Goal: Information Seeking & Learning: Learn about a topic

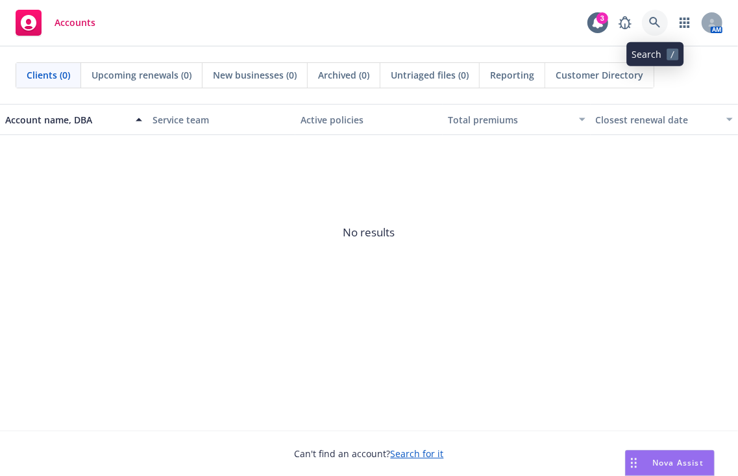
click at [654, 26] on icon at bounding box center [655, 23] width 12 height 12
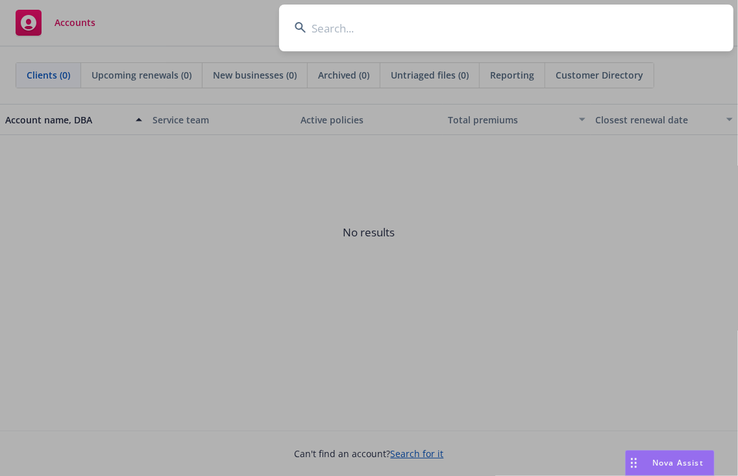
click at [493, 25] on input at bounding box center [506, 28] width 454 height 47
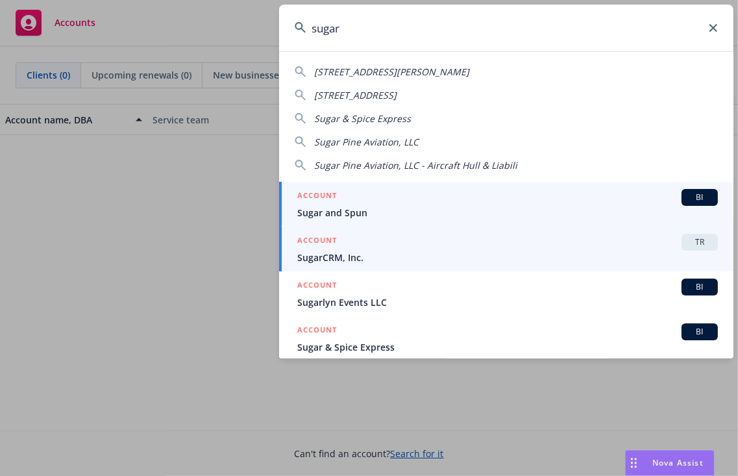
type input "sugar"
click at [441, 253] on span "SugarCRM, Inc." at bounding box center [507, 258] width 421 height 14
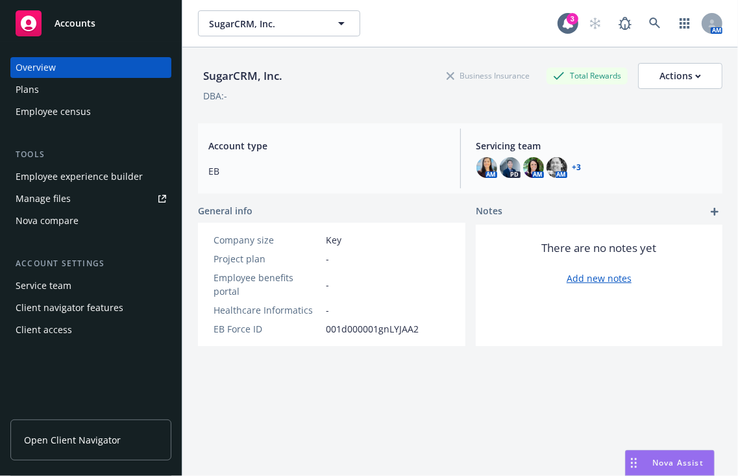
click at [67, 175] on div "Employee experience builder" at bounding box center [79, 176] width 127 height 21
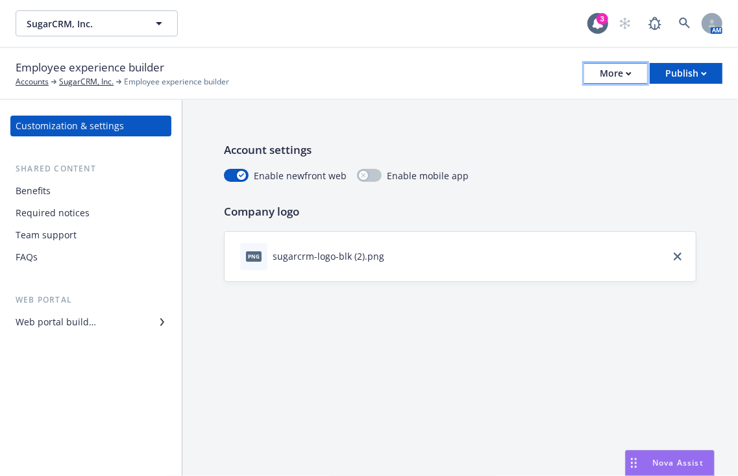
click at [622, 67] on div "More" at bounding box center [616, 73] width 32 height 19
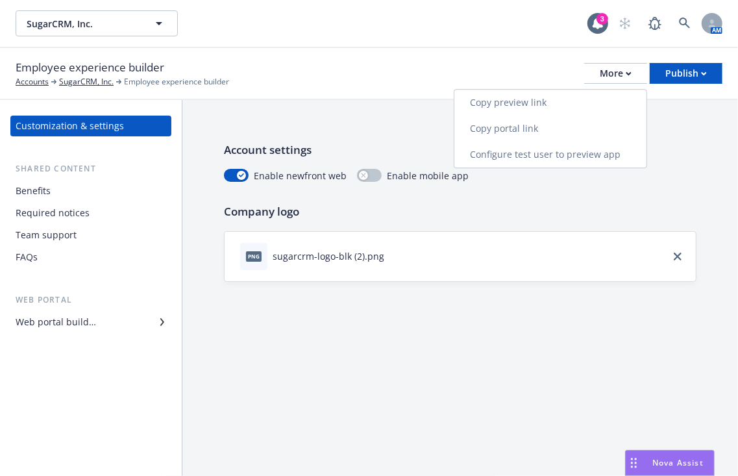
click at [519, 132] on link "Copy portal link" at bounding box center [550, 129] width 192 height 26
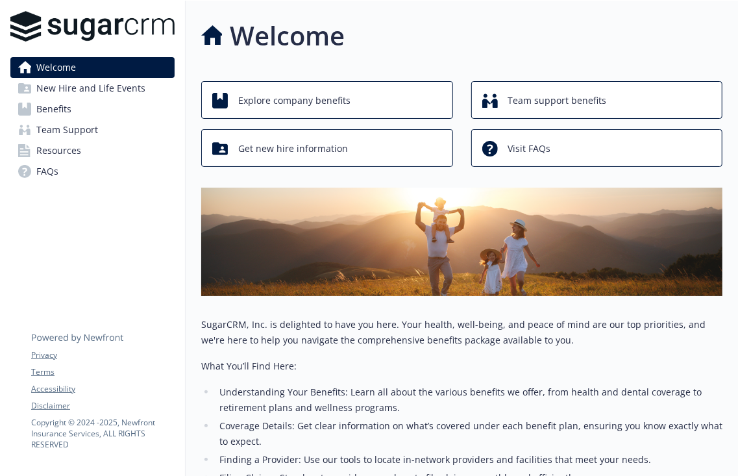
click at [298, 445] on li "Coverage Details: Get clear information on what’s covered under each benefit pl…" at bounding box center [469, 433] width 507 height 31
click at [56, 152] on span "Resources" at bounding box center [58, 150] width 45 height 21
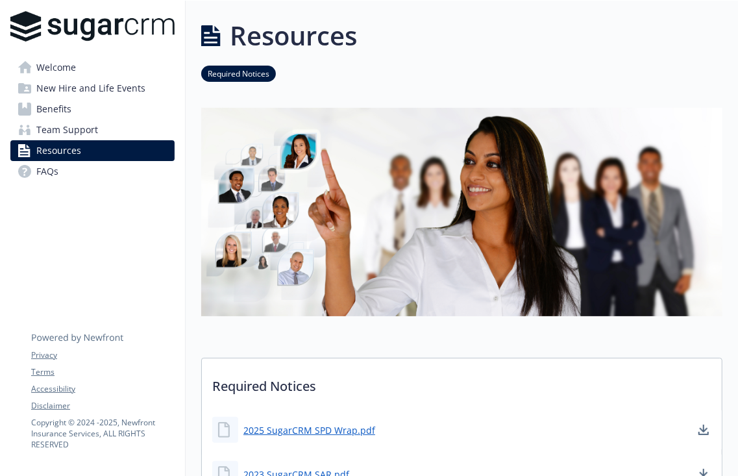
scroll to position [208, 0]
